Goal: Information Seeking & Learning: Learn about a topic

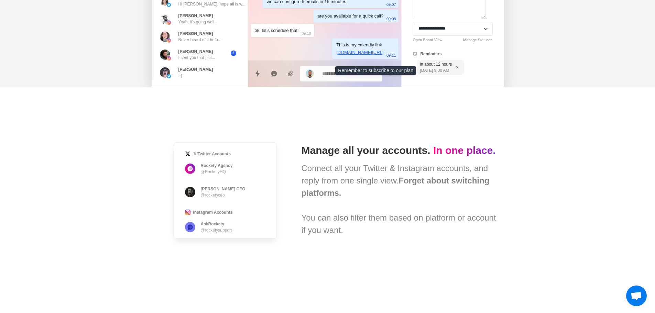
scroll to position [378, 0]
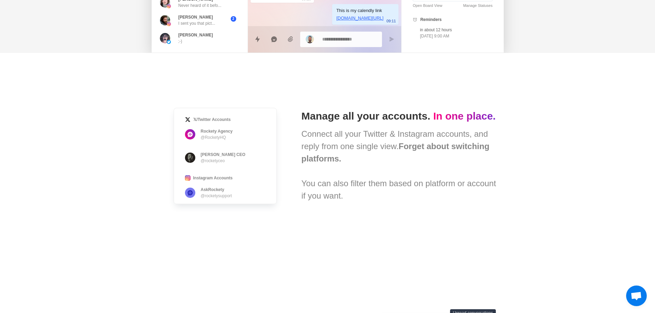
drag, startPoint x: 529, startPoint y: 208, endPoint x: 528, endPoint y: 144, distance: 64.6
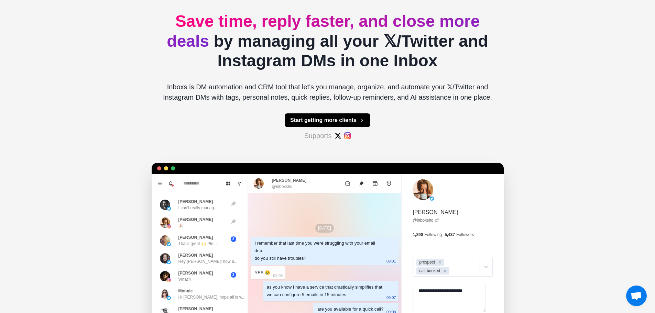
scroll to position [0, 0]
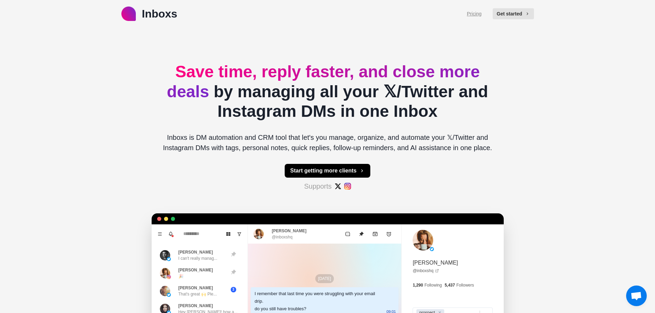
click at [477, 15] on link "Pricing" at bounding box center [474, 13] width 15 height 7
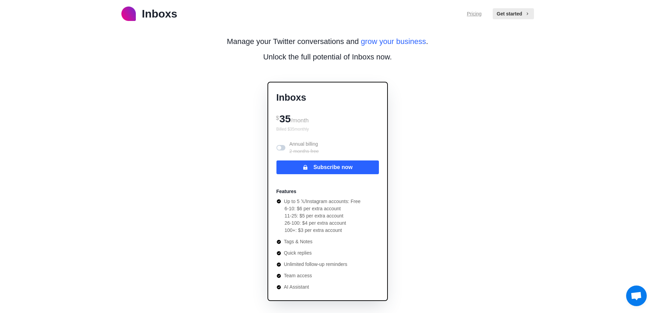
click at [475, 17] on link "Pricing" at bounding box center [474, 13] width 15 height 7
click at [279, 146] on span at bounding box center [279, 148] width 4 height 4
click at [279, 145] on span at bounding box center [280, 147] width 9 height 5
click at [279, 146] on span at bounding box center [279, 148] width 4 height 4
click at [279, 145] on span at bounding box center [280, 147] width 9 height 5
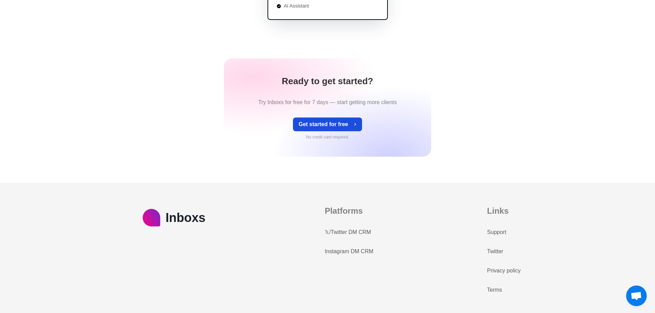
scroll to position [281, 0]
click at [347, 253] on link "Instagram DM CRM" at bounding box center [348, 251] width 48 height 8
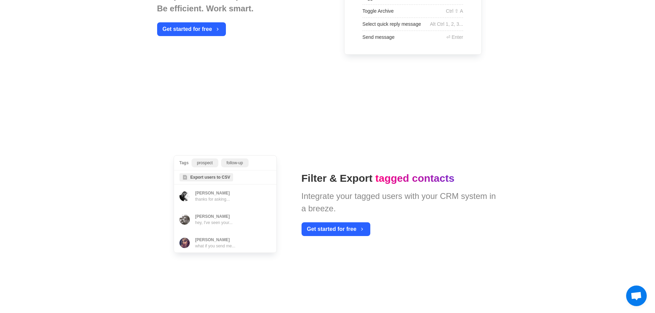
scroll to position [565, 0]
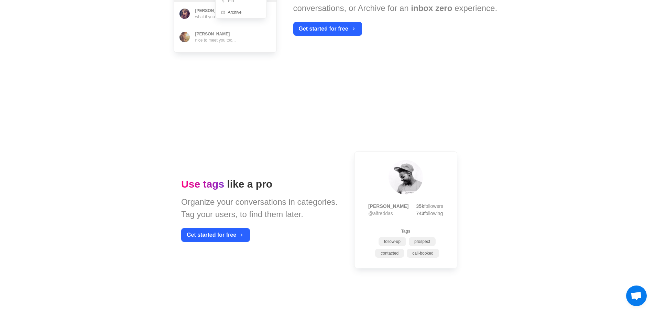
drag, startPoint x: 440, startPoint y: 269, endPoint x: 448, endPoint y: 162, distance: 106.9
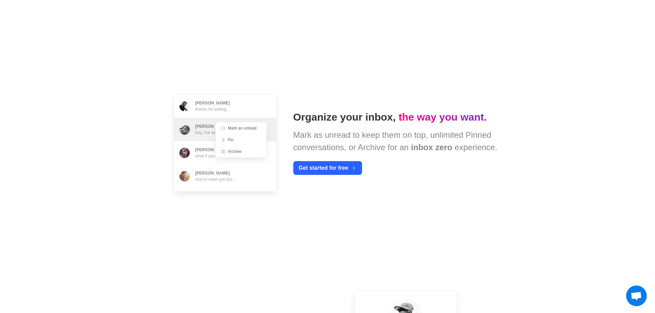
click at [638, 300] on span "Open chat" at bounding box center [635, 297] width 11 height 10
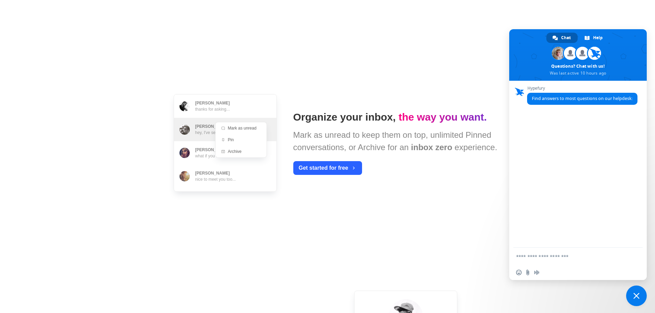
type textarea "*"
click at [634, 297] on span "Close chat" at bounding box center [636, 296] width 6 height 6
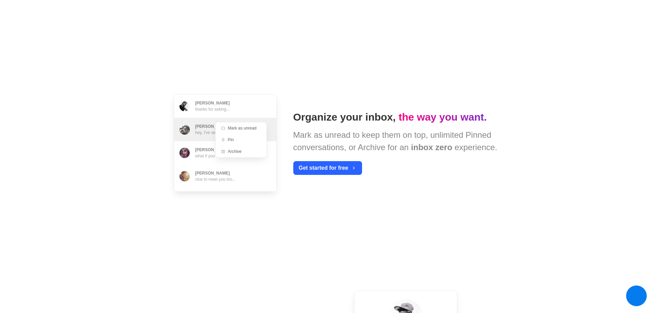
click at [634, 297] on span "Close chat" at bounding box center [636, 295] width 7 height 7
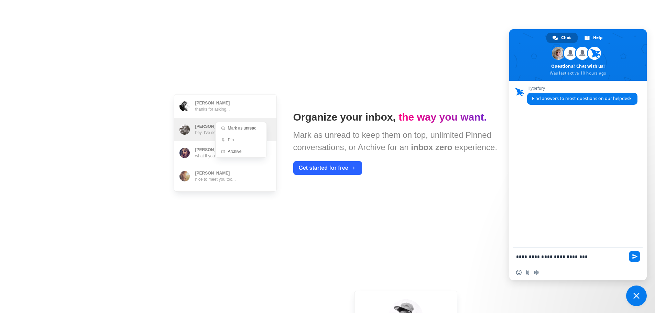
type textarea "**********"
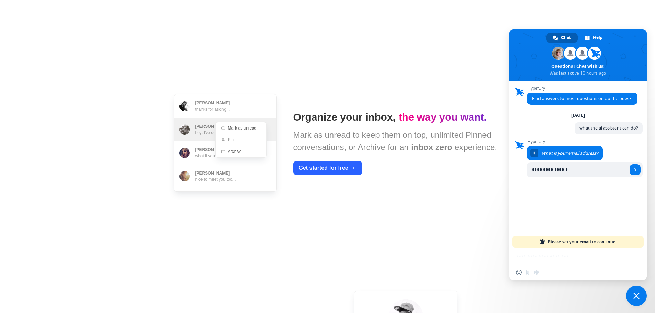
type input "**********"
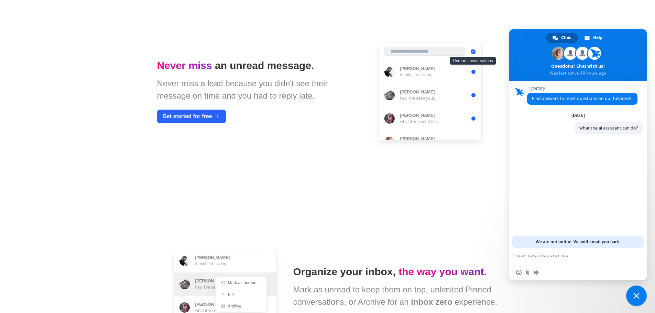
drag, startPoint x: 332, startPoint y: 87, endPoint x: 328, endPoint y: 72, distance: 15.9
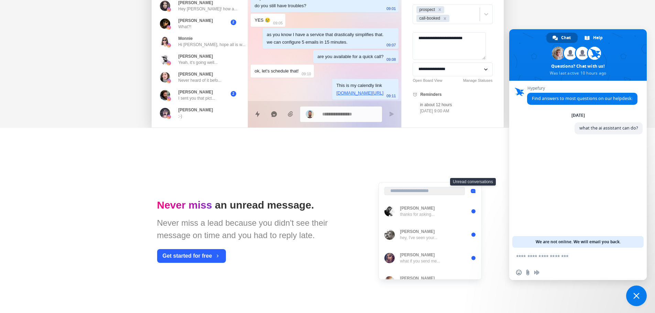
scroll to position [0, 0]
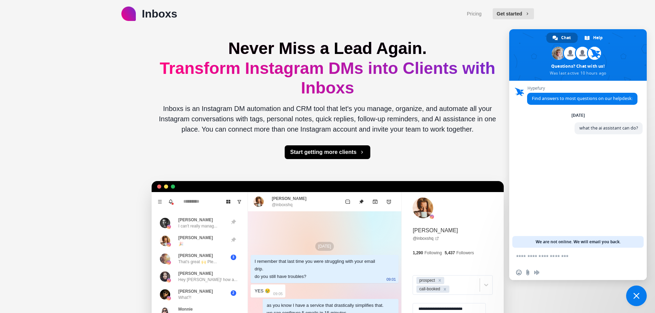
drag, startPoint x: 346, startPoint y: 187, endPoint x: 327, endPoint y: 73, distance: 115.6
click at [480, 13] on link "Pricing" at bounding box center [474, 13] width 15 height 7
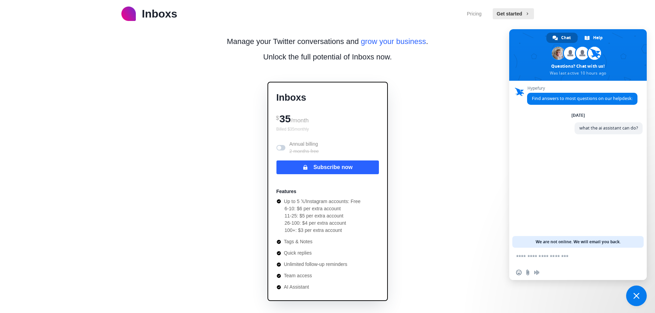
drag, startPoint x: 413, startPoint y: 184, endPoint x: 403, endPoint y: 88, distance: 96.5
click at [163, 16] on p "Inboxs" at bounding box center [159, 13] width 35 height 16
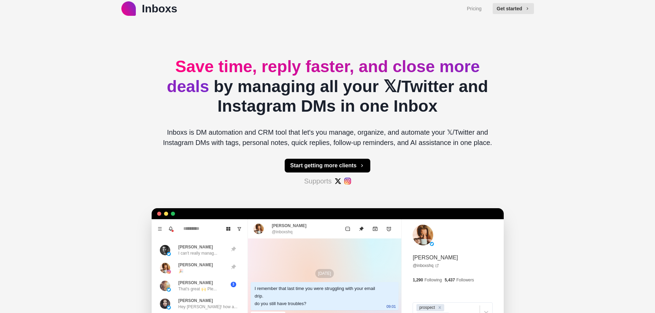
scroll to position [137, 0]
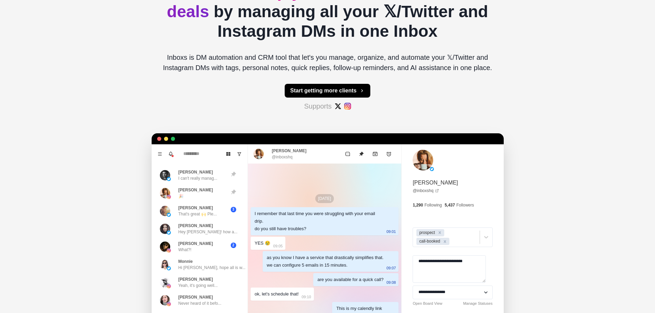
type textarea "*"
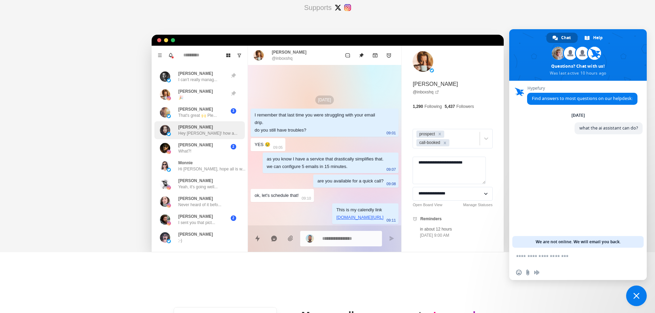
scroll to position [172, 0]
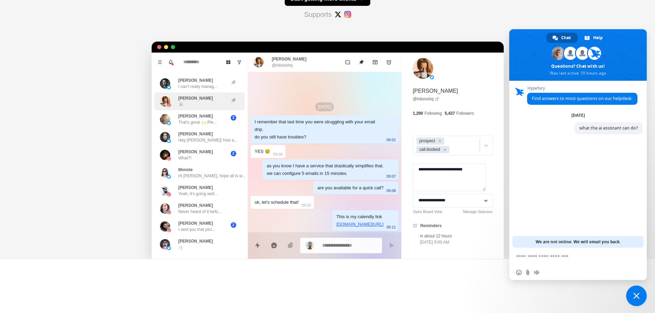
click at [211, 101] on div "[PERSON_NAME] 🎉" at bounding box center [192, 101] width 65 height 12
click at [202, 124] on p "That's great 🙌 Ple..." at bounding box center [197, 122] width 38 height 6
click at [198, 152] on div "[PERSON_NAME] What?!" at bounding box center [192, 155] width 65 height 12
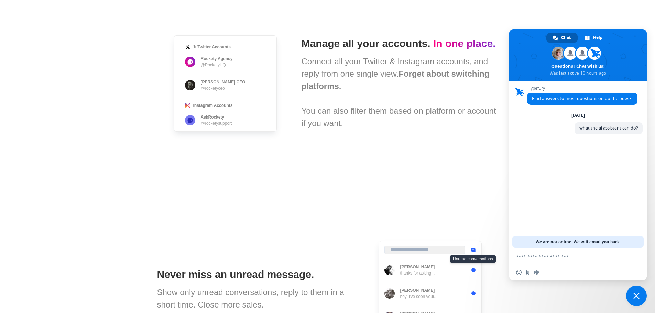
scroll to position [412, 0]
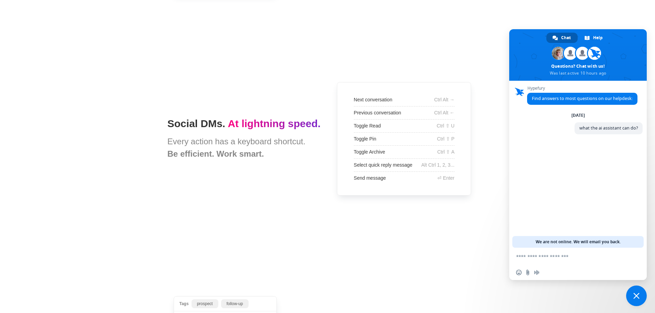
drag, startPoint x: 183, startPoint y: 81, endPoint x: 175, endPoint y: 155, distance: 75.0
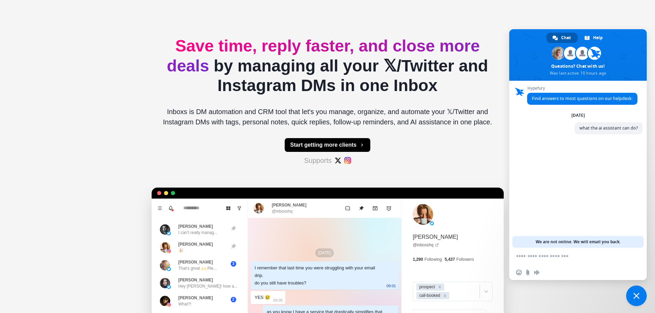
scroll to position [0, 0]
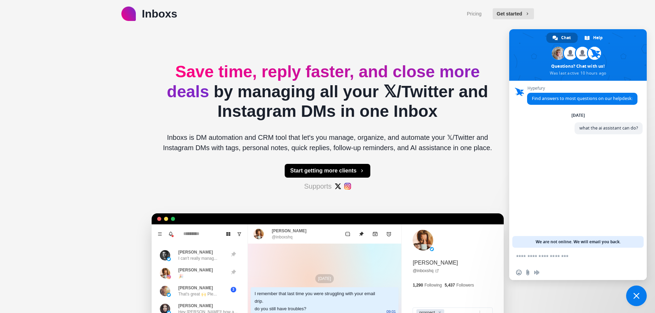
drag, startPoint x: 168, startPoint y: 91, endPoint x: 171, endPoint y: 74, distance: 17.2
